Goal: Consume media (video, audio): Consume media (video, audio)

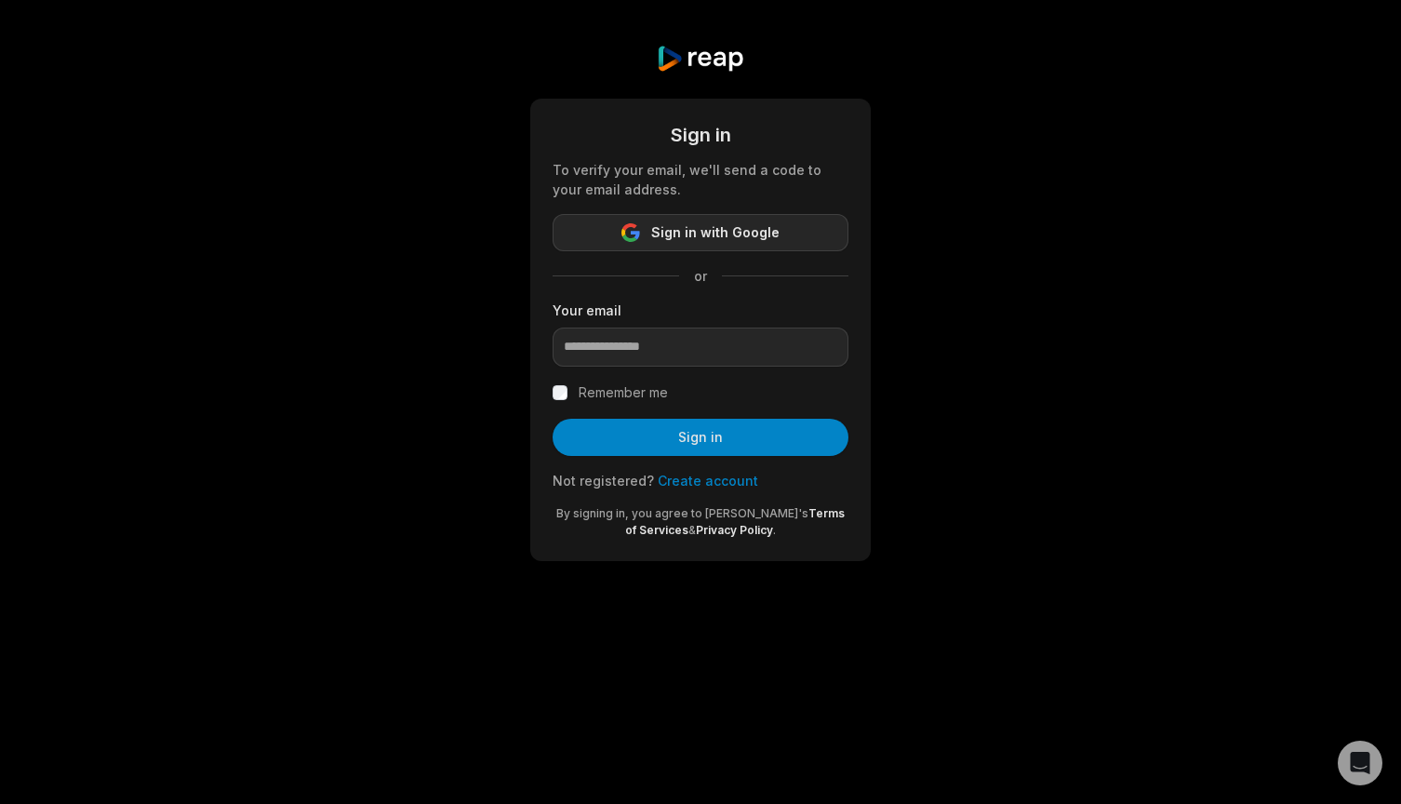
click at [711, 233] on span "Sign in with Google" at bounding box center [715, 232] width 128 height 22
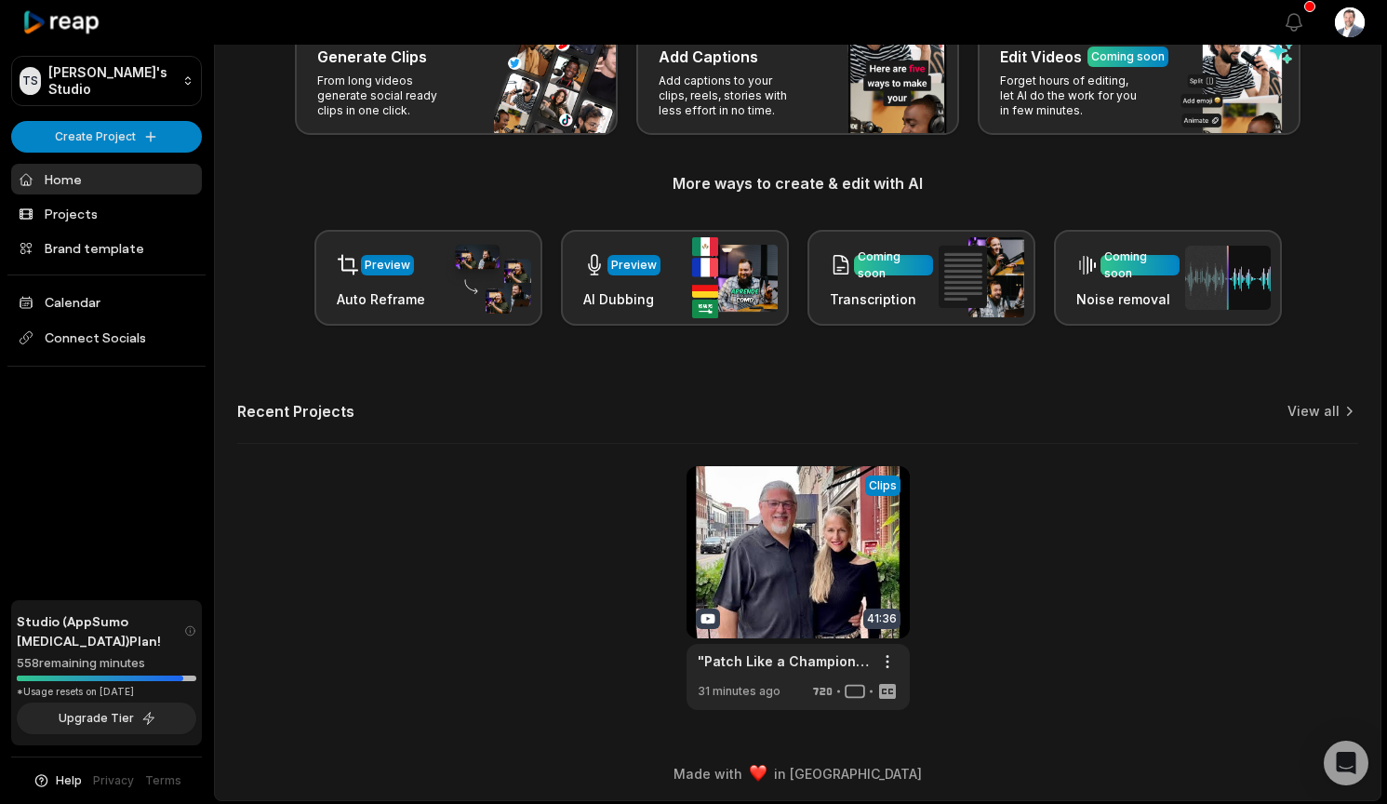
scroll to position [125, 0]
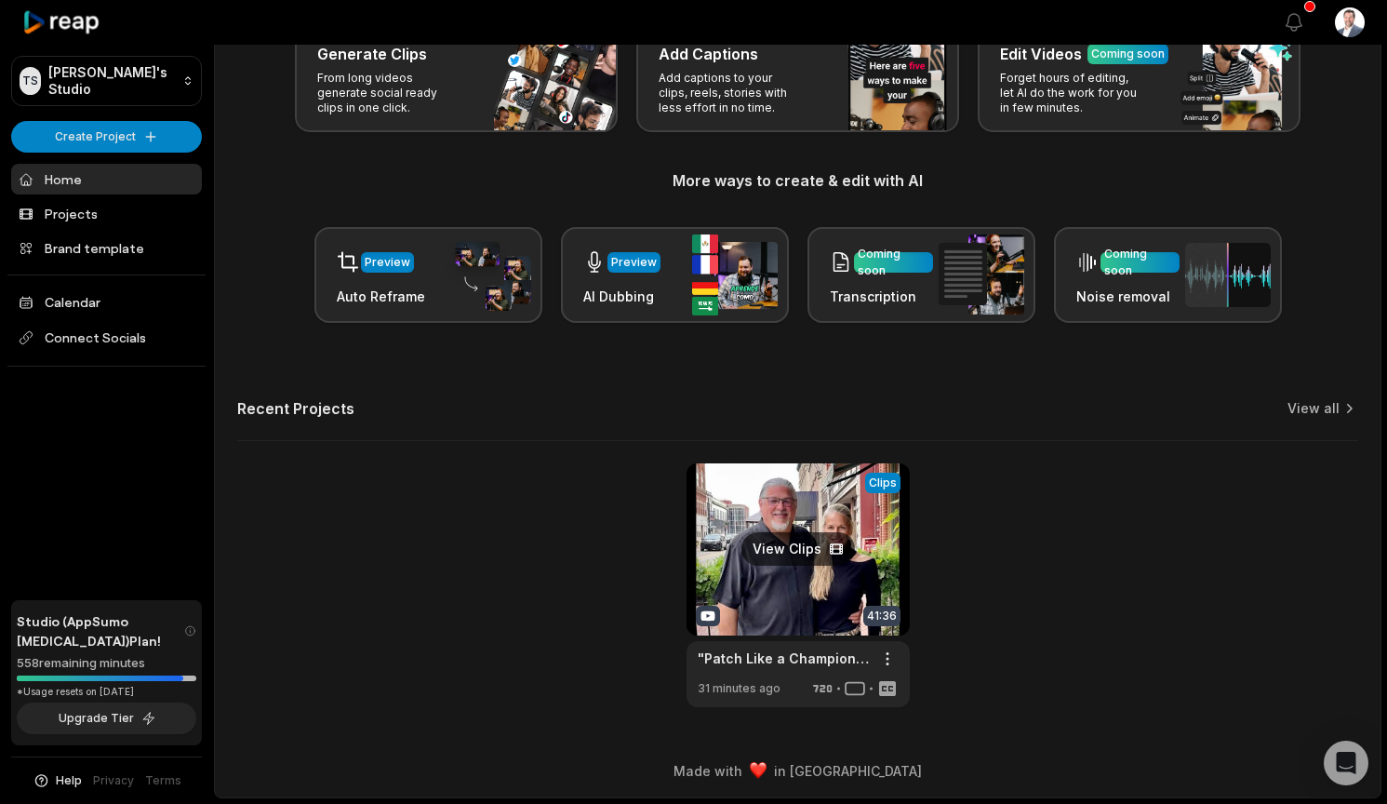
click at [781, 552] on link at bounding box center [798, 585] width 223 height 244
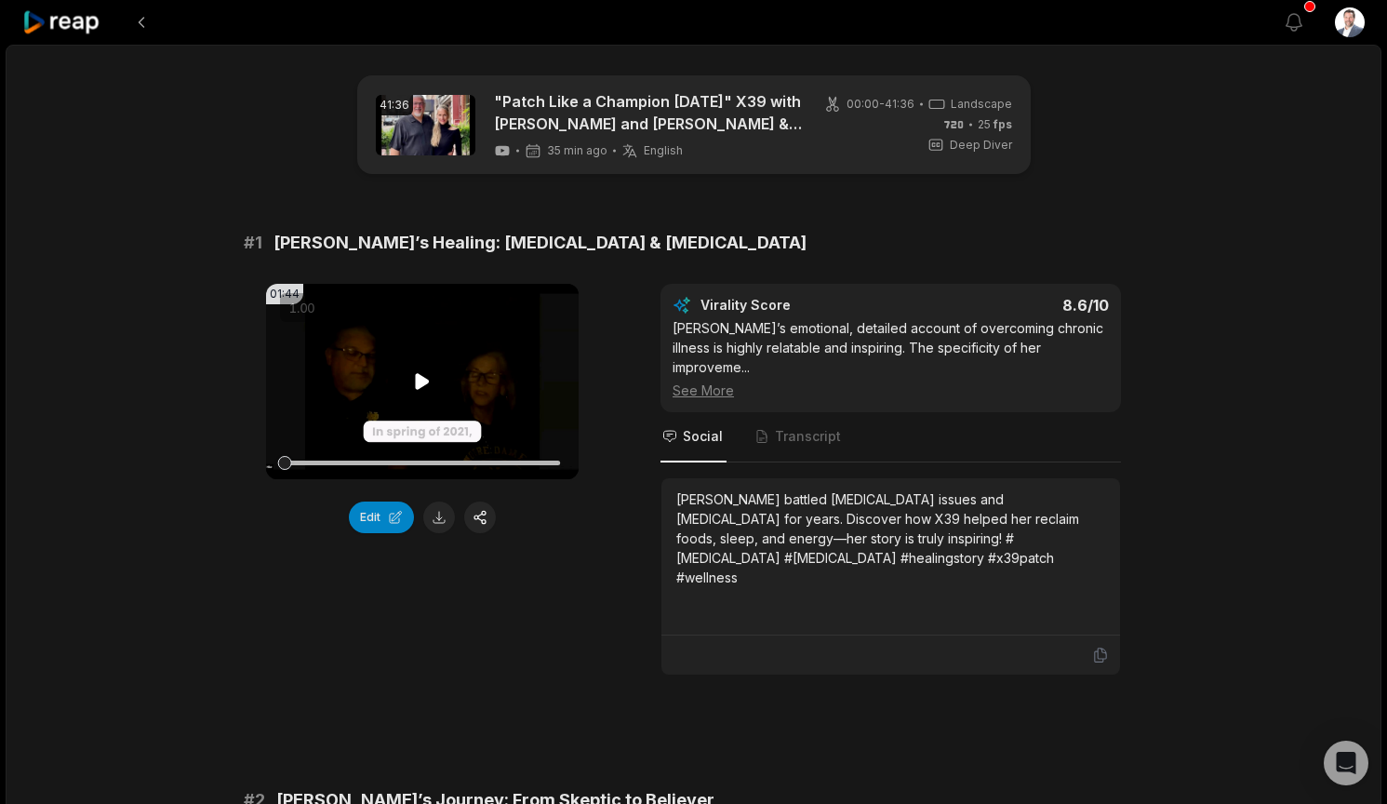
click at [422, 381] on icon at bounding box center [423, 381] width 14 height 16
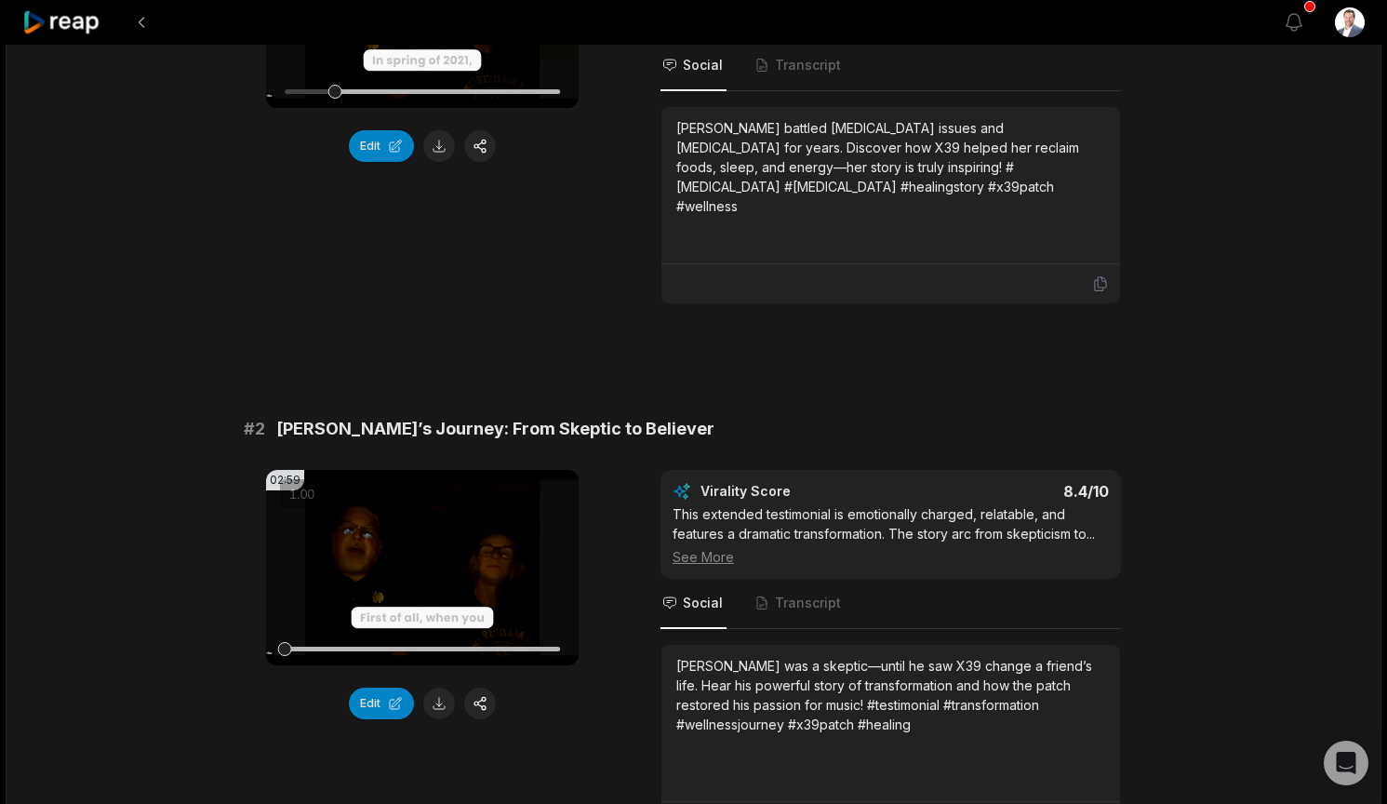
scroll to position [372, 0]
click at [421, 558] on icon at bounding box center [423, 566] width 14 height 16
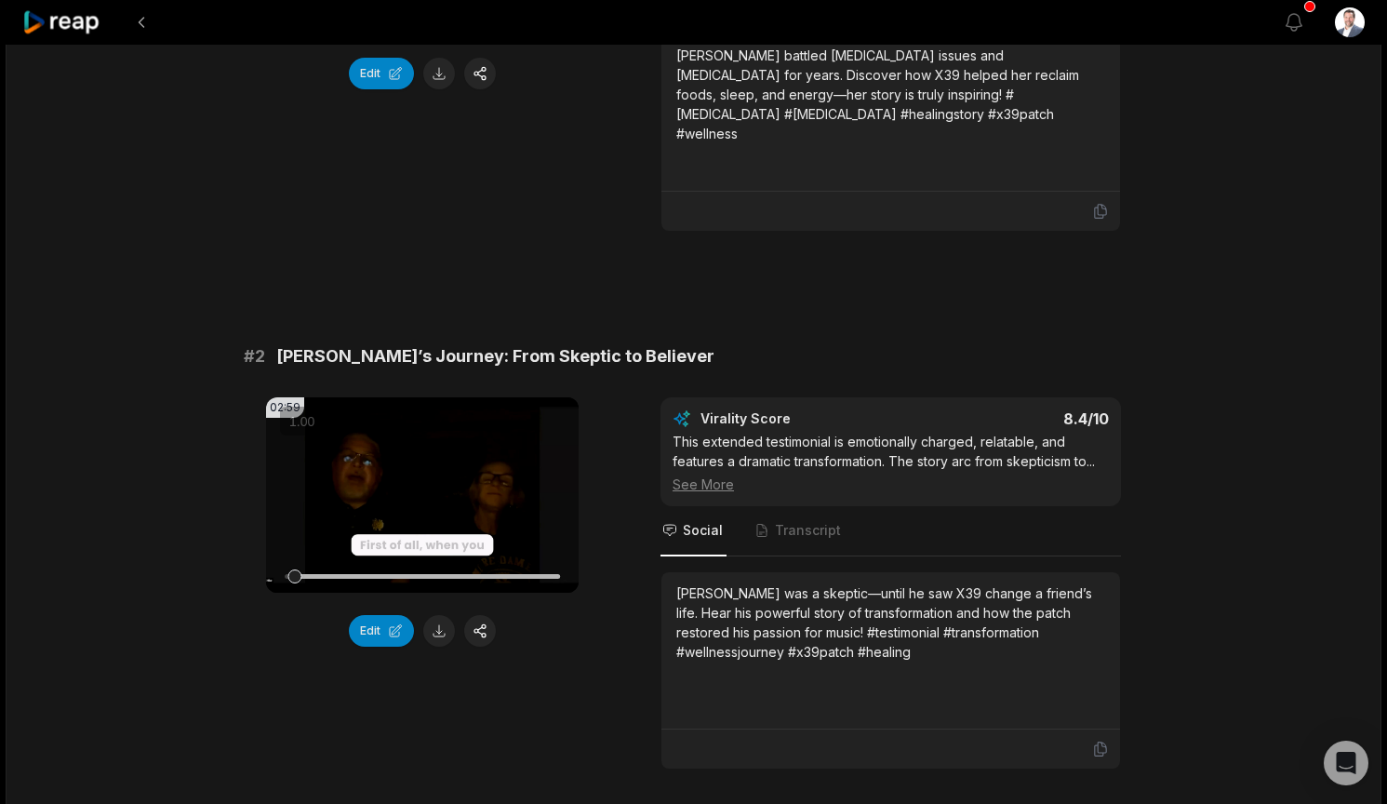
scroll to position [465, 0]
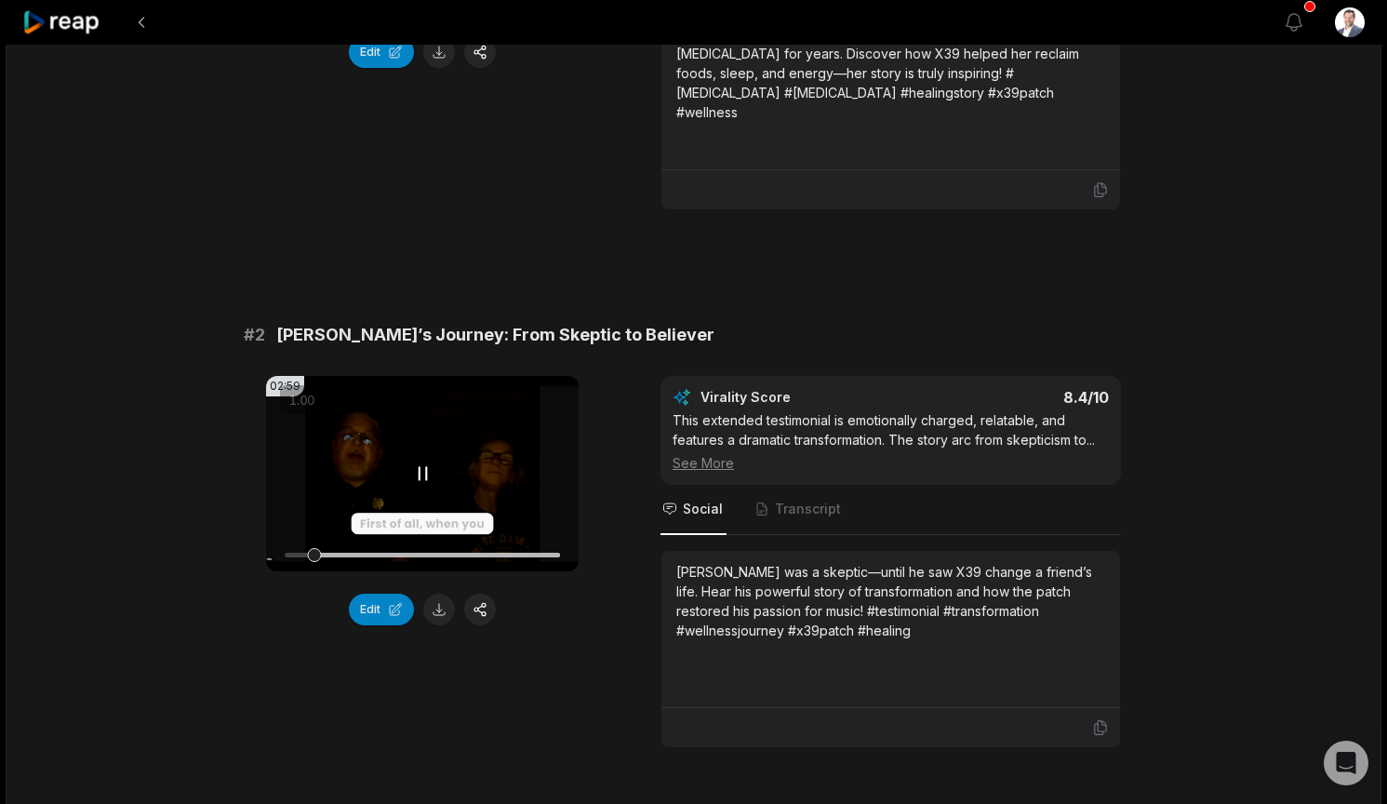
click at [422, 462] on icon at bounding box center [422, 473] width 22 height 22
